Goal: Transaction & Acquisition: Purchase product/service

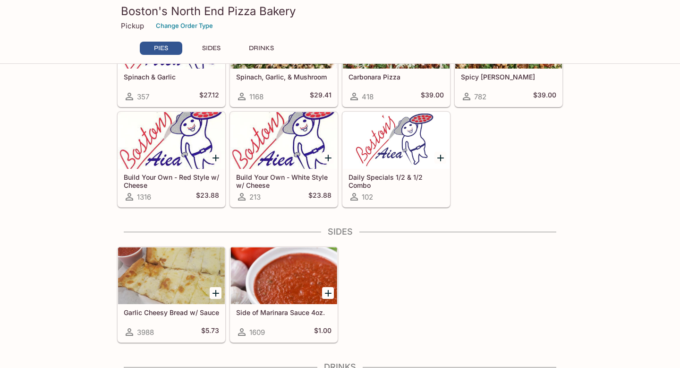
scroll to position [387, 0]
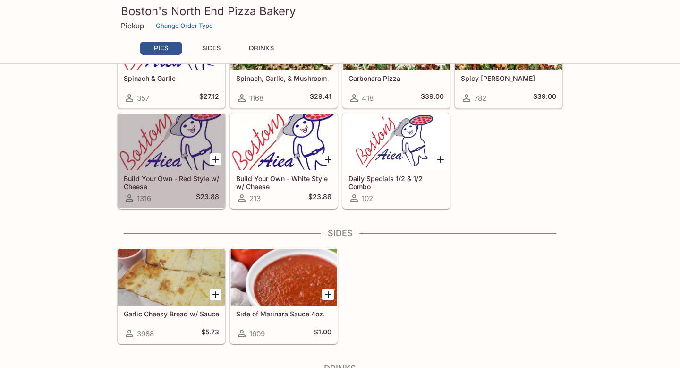
click at [155, 160] on div at bounding box center [171, 141] width 107 height 57
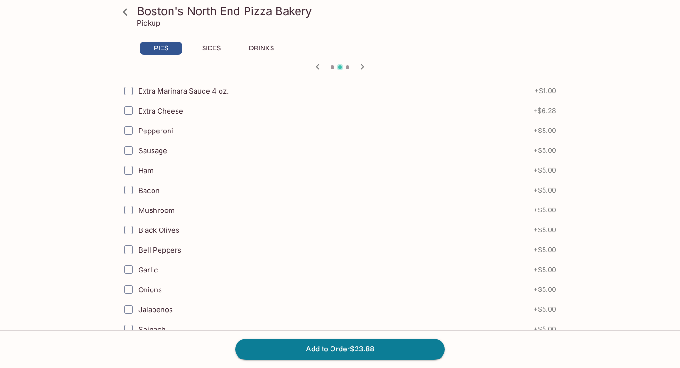
scroll to position [224, 0]
click at [126, 170] on input "Ham" at bounding box center [128, 169] width 19 height 19
click at [133, 167] on input "Ham" at bounding box center [128, 169] width 19 height 19
checkbox input "false"
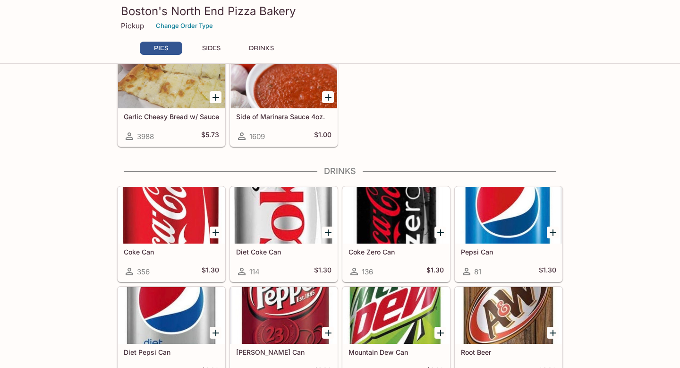
scroll to position [699, 0]
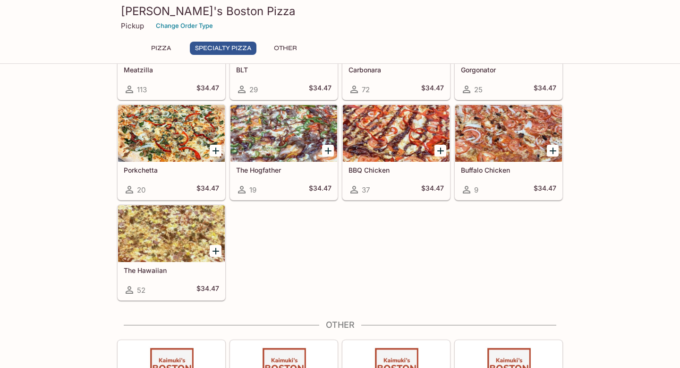
scroll to position [578, 0]
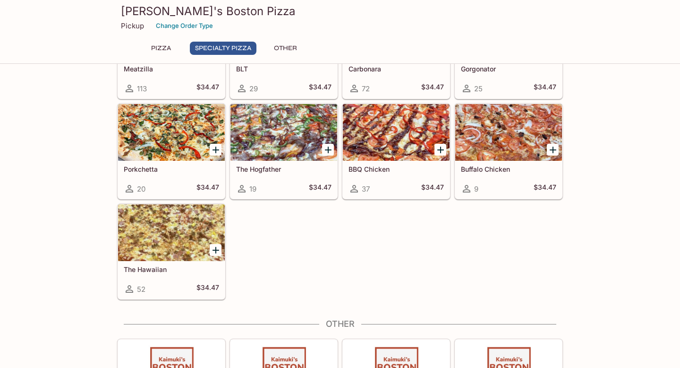
click at [180, 242] on div at bounding box center [171, 232] width 107 height 57
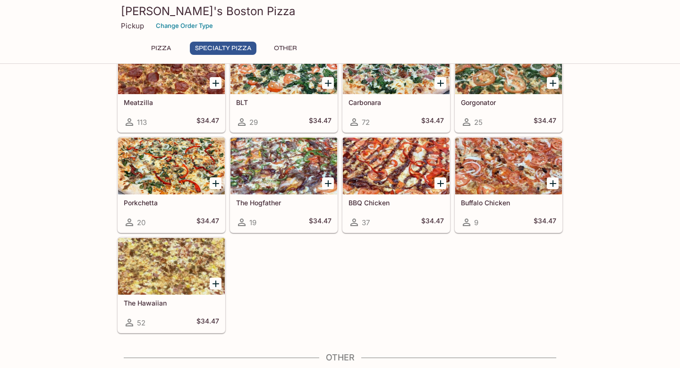
scroll to position [543, 0]
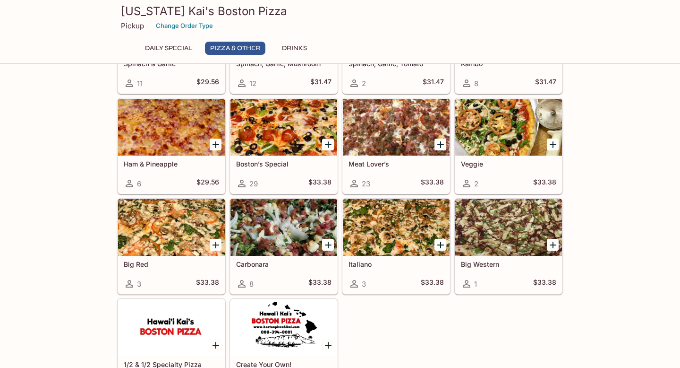
scroll to position [336, 0]
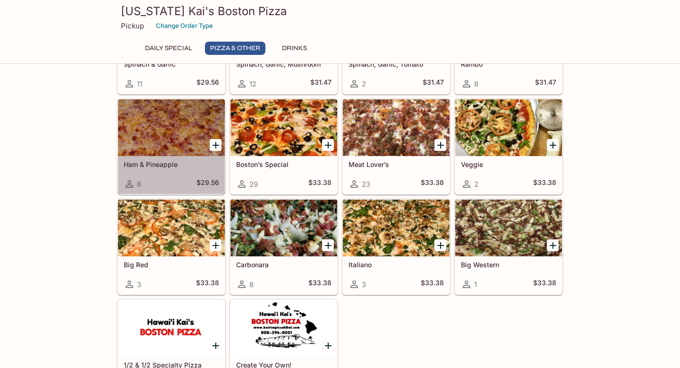
click at [137, 132] on div at bounding box center [171, 127] width 107 height 57
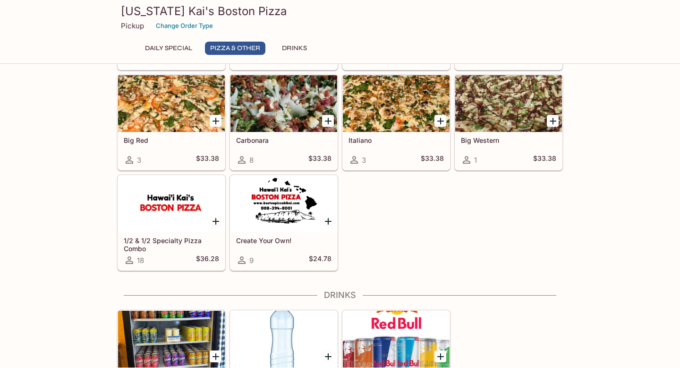
scroll to position [499, 0]
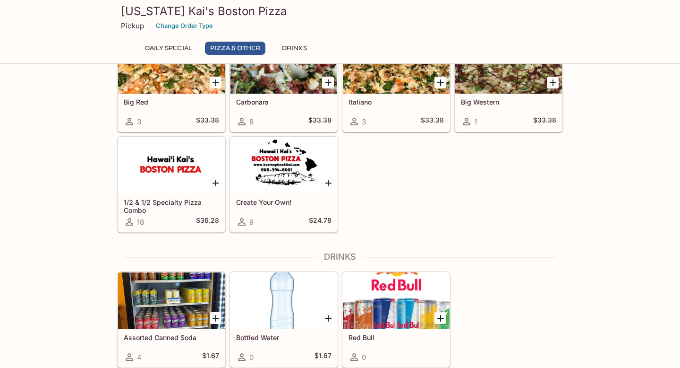
click at [151, 197] on div "1/2 & 1/2 Specialty Pizza Combo 18 $36.28" at bounding box center [171, 213] width 107 height 38
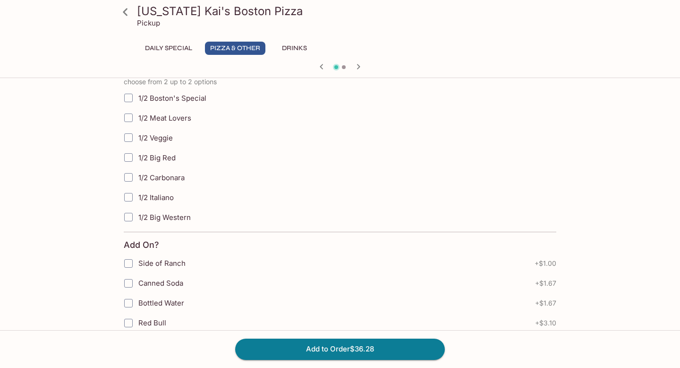
scroll to position [336, 0]
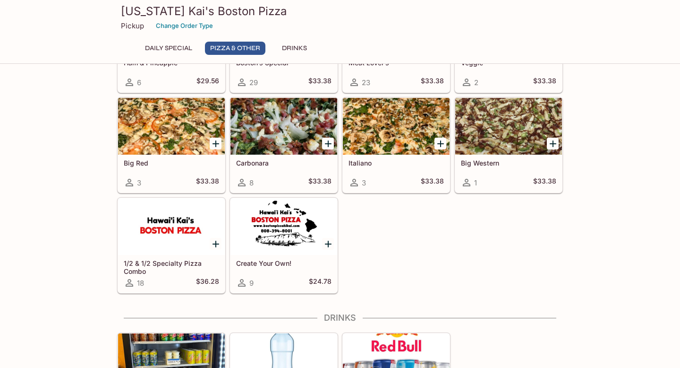
scroll to position [499, 0]
